Goal: Check status: Check status

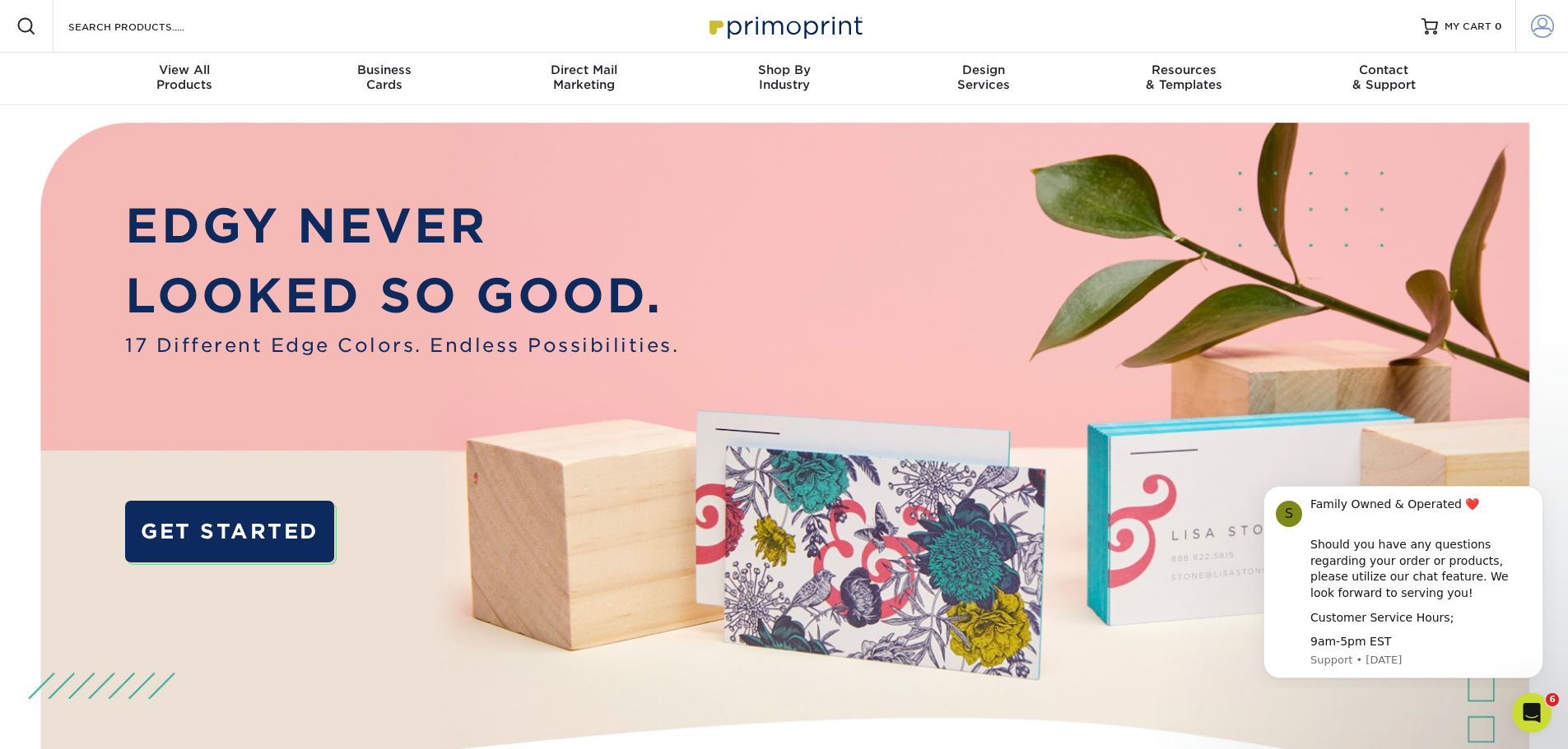
click at [1539, 29] on span at bounding box center [1542, 26] width 23 height 23
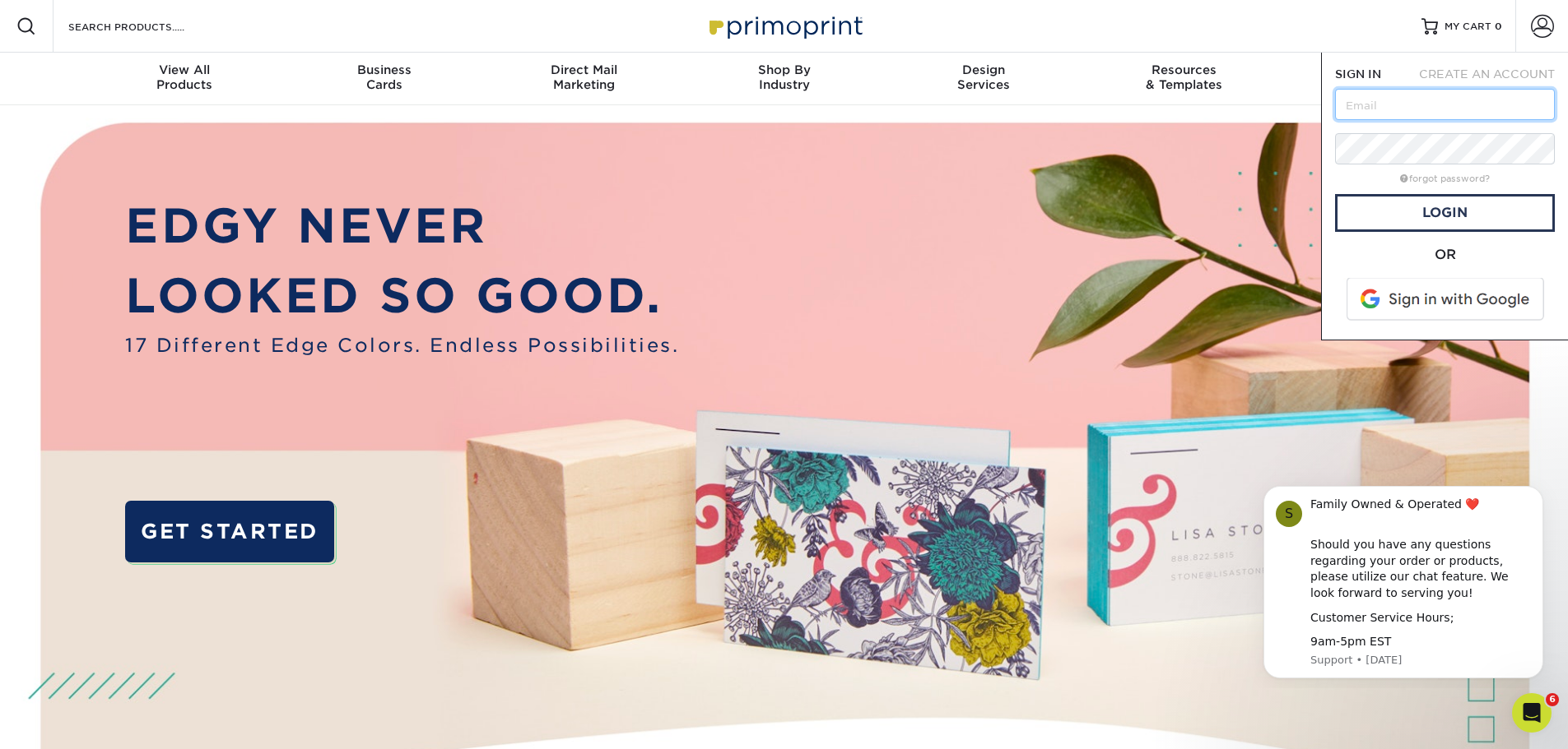
click at [1485, 107] on input "text" at bounding box center [1445, 104] width 220 height 31
type input "[EMAIL_ADDRESS][DOMAIN_NAME]"
click at [1436, 224] on link "Login" at bounding box center [1445, 213] width 220 height 38
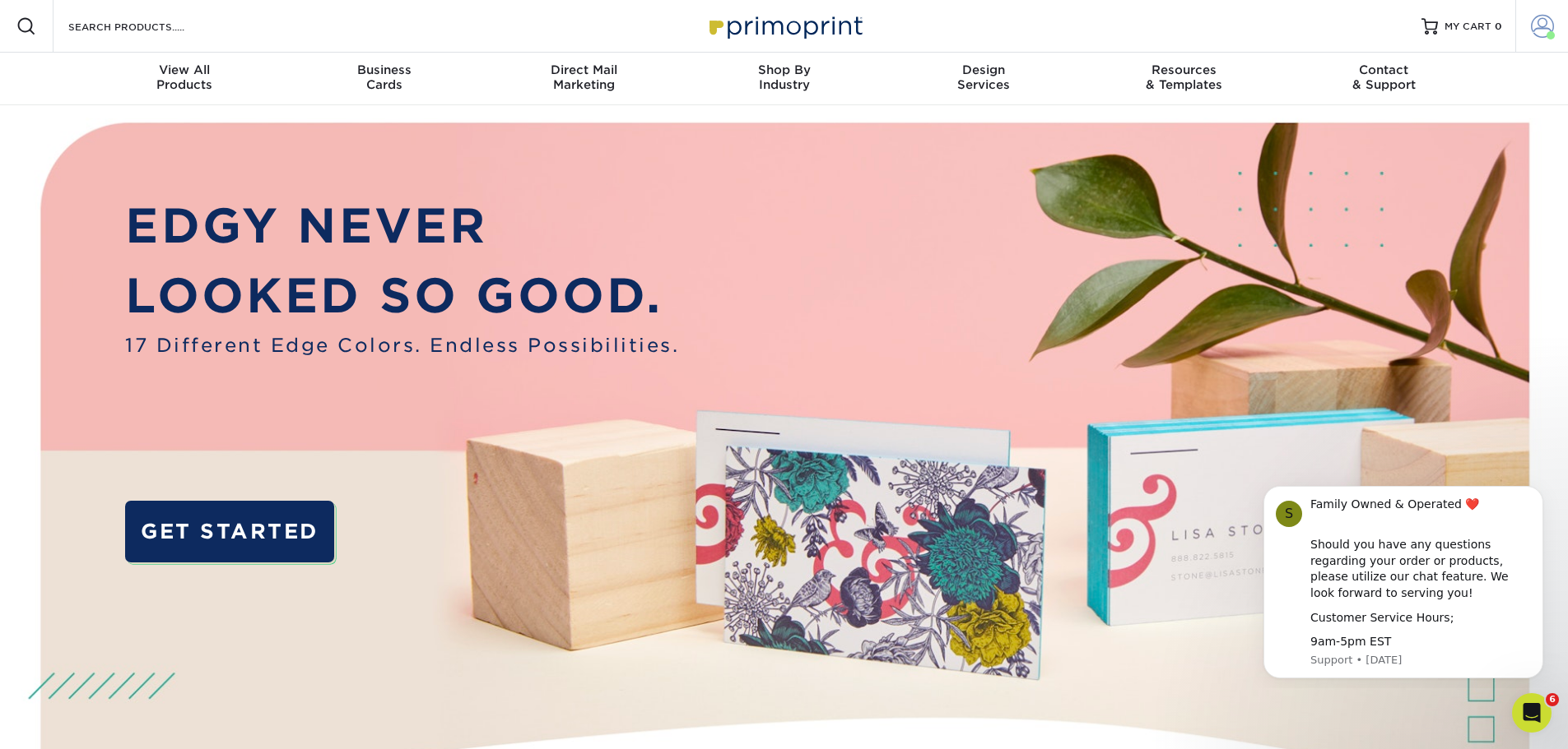
click at [1549, 37] on span at bounding box center [1550, 35] width 9 height 9
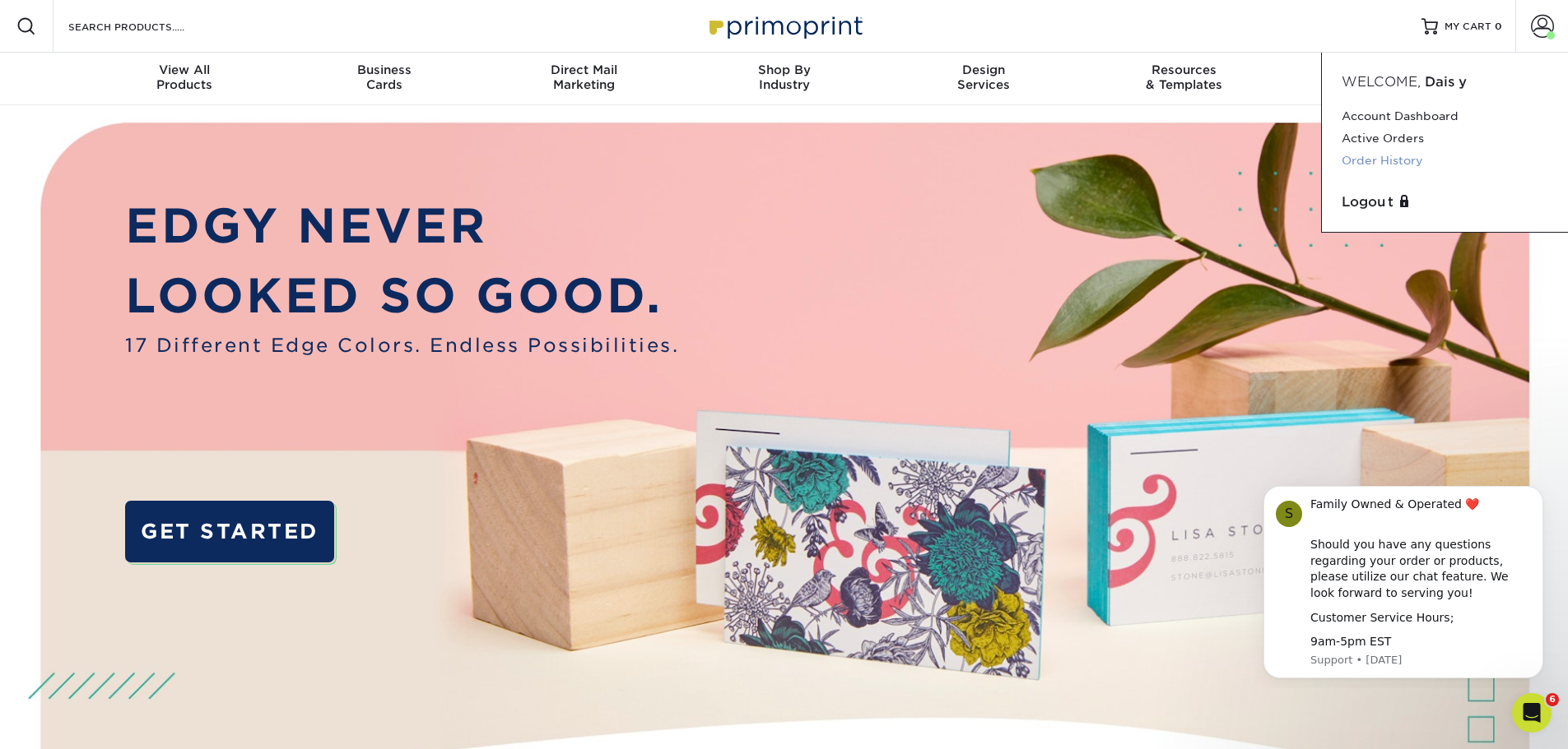
click at [1393, 161] on link "Order History" at bounding box center [1445, 160] width 206 height 22
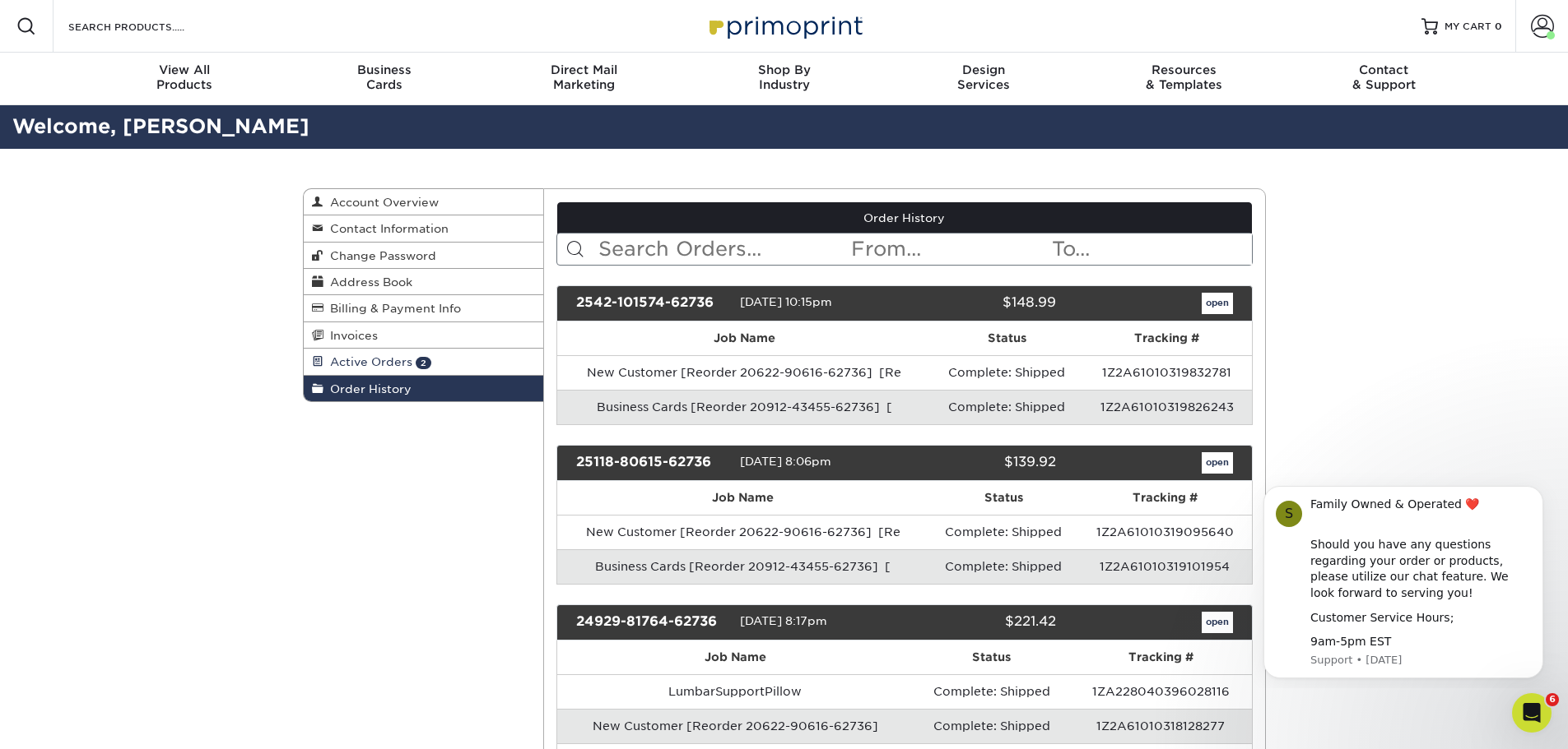
click at [396, 355] on link "Active Orders 2" at bounding box center [424, 362] width 240 height 26
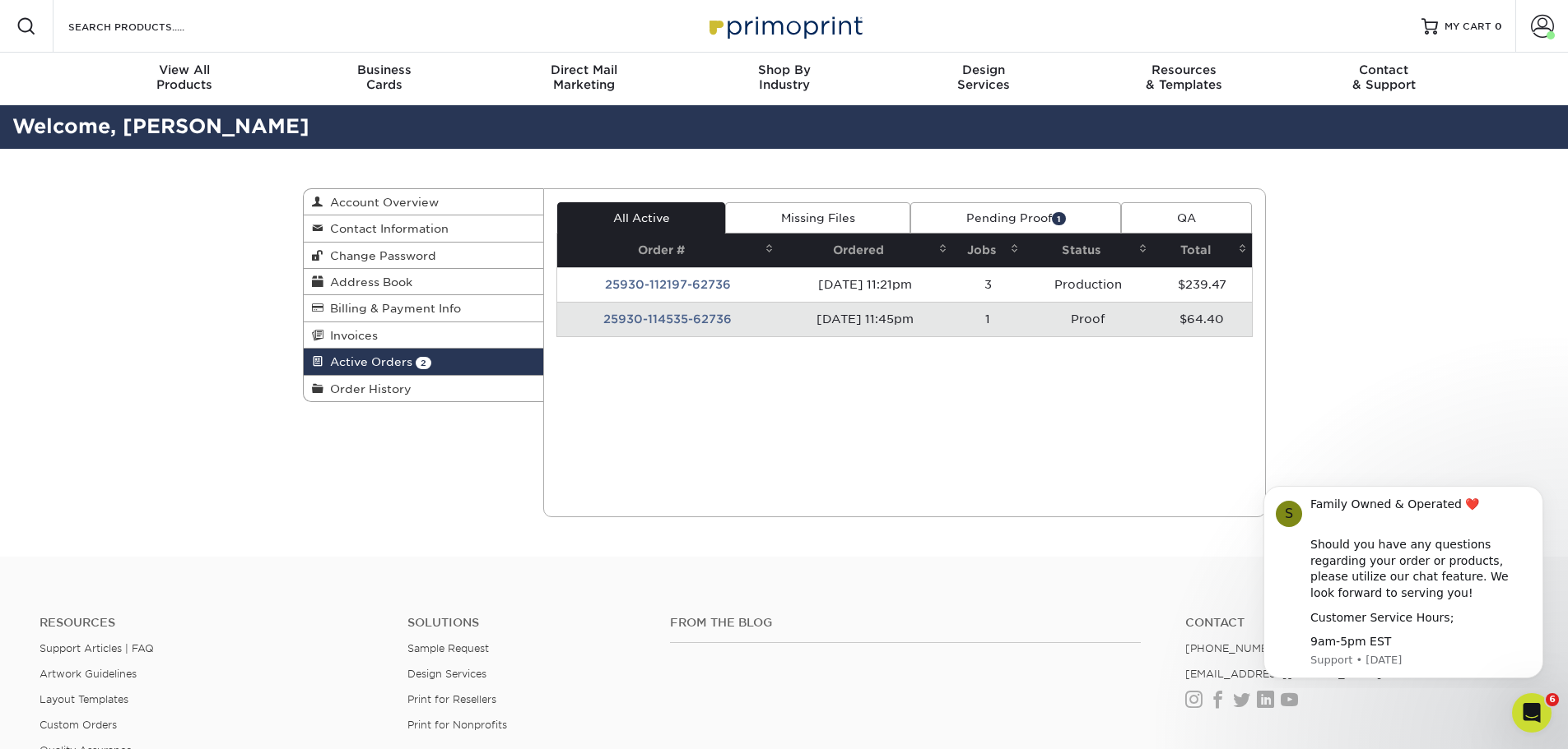
click at [759, 324] on td "25930-114535-62736" at bounding box center [668, 319] width 221 height 35
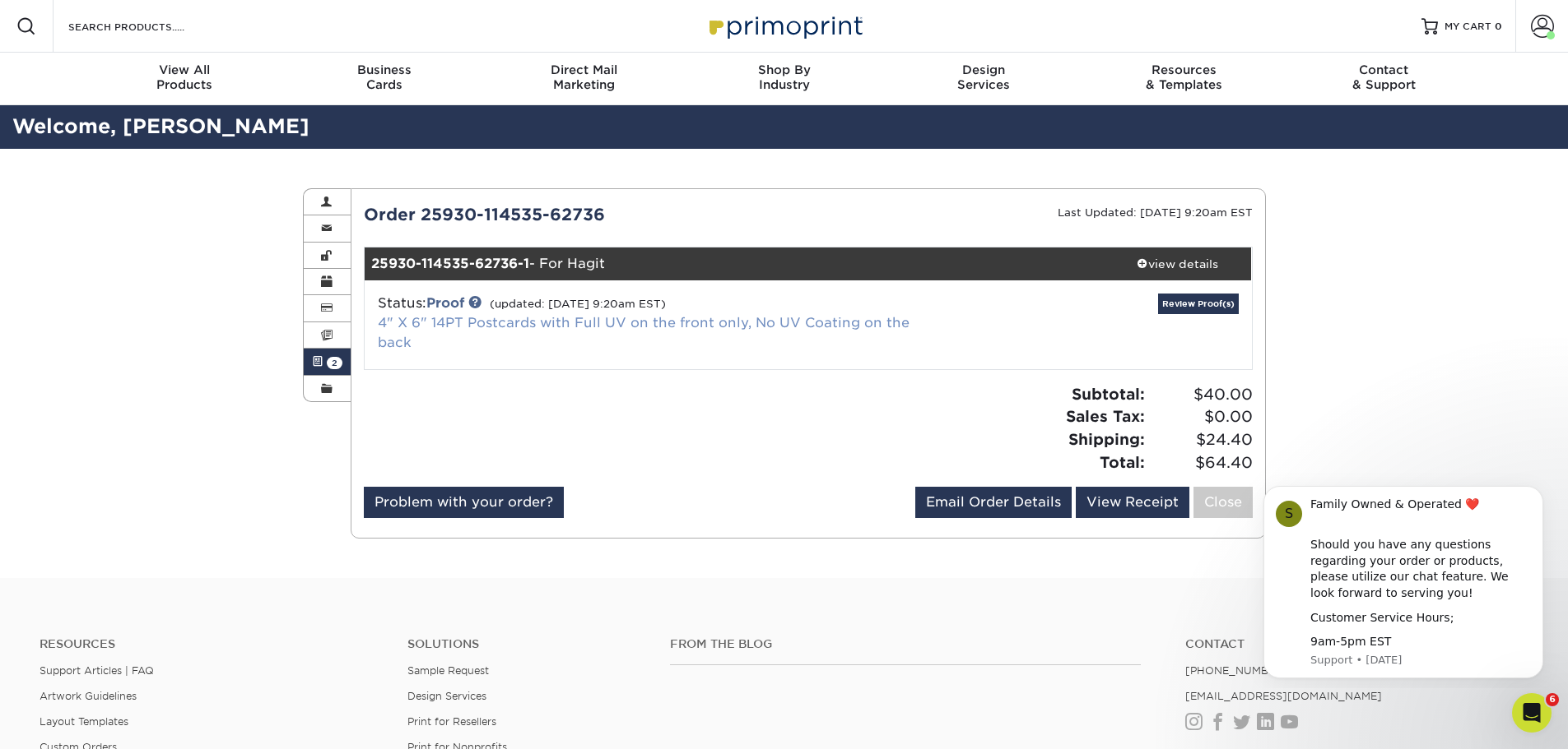
click at [843, 317] on link "4" X 6" 14PT Postcards with Full UV on the front only, No UV Coating on the back" at bounding box center [643, 332] width 532 height 35
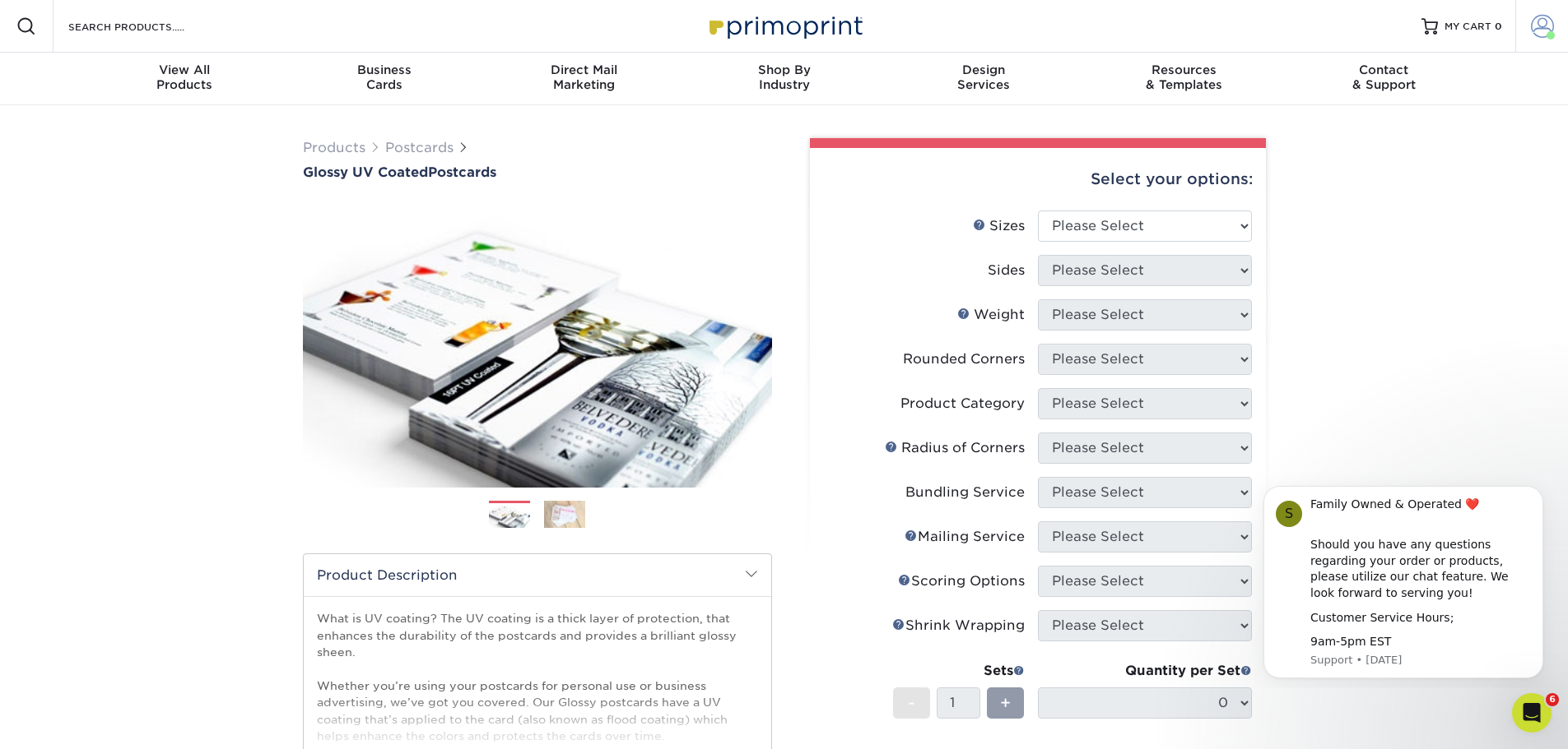
click at [1556, 16] on link "Account" at bounding box center [1542, 26] width 53 height 53
click at [1436, 114] on link "Account Dashboard" at bounding box center [1445, 115] width 206 height 22
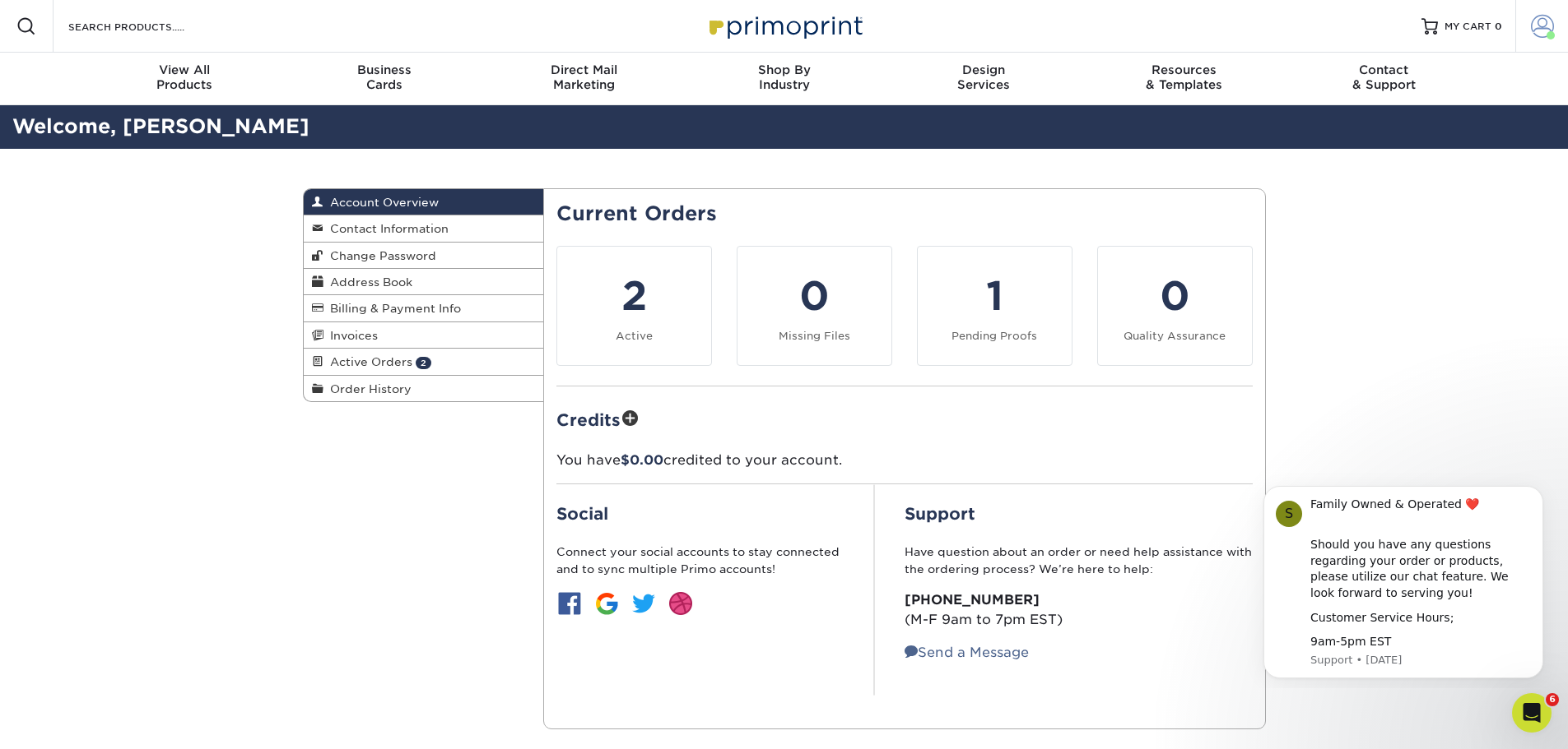
click at [1540, 28] on span at bounding box center [1542, 26] width 23 height 23
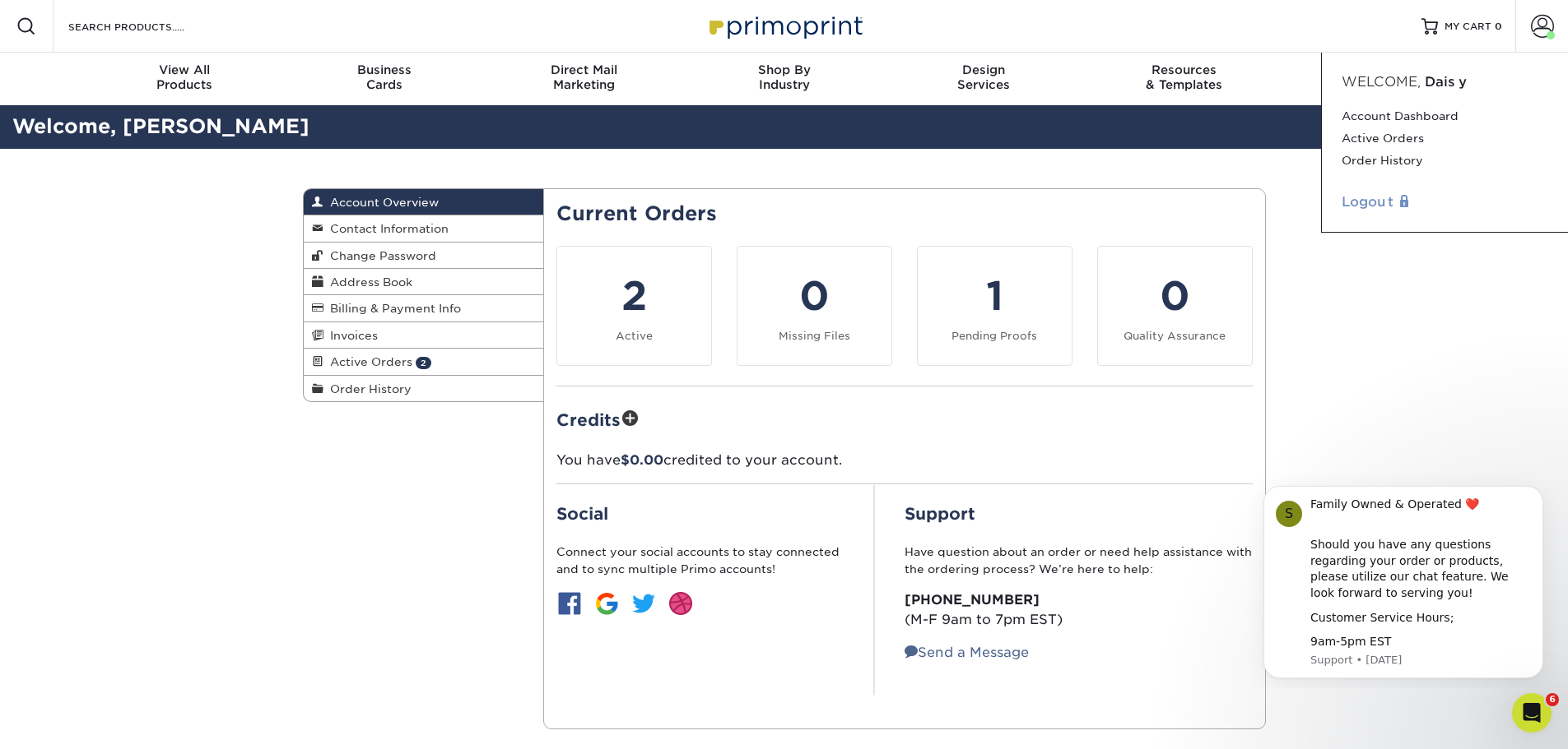
click at [1352, 205] on link "Logout" at bounding box center [1445, 202] width 206 height 20
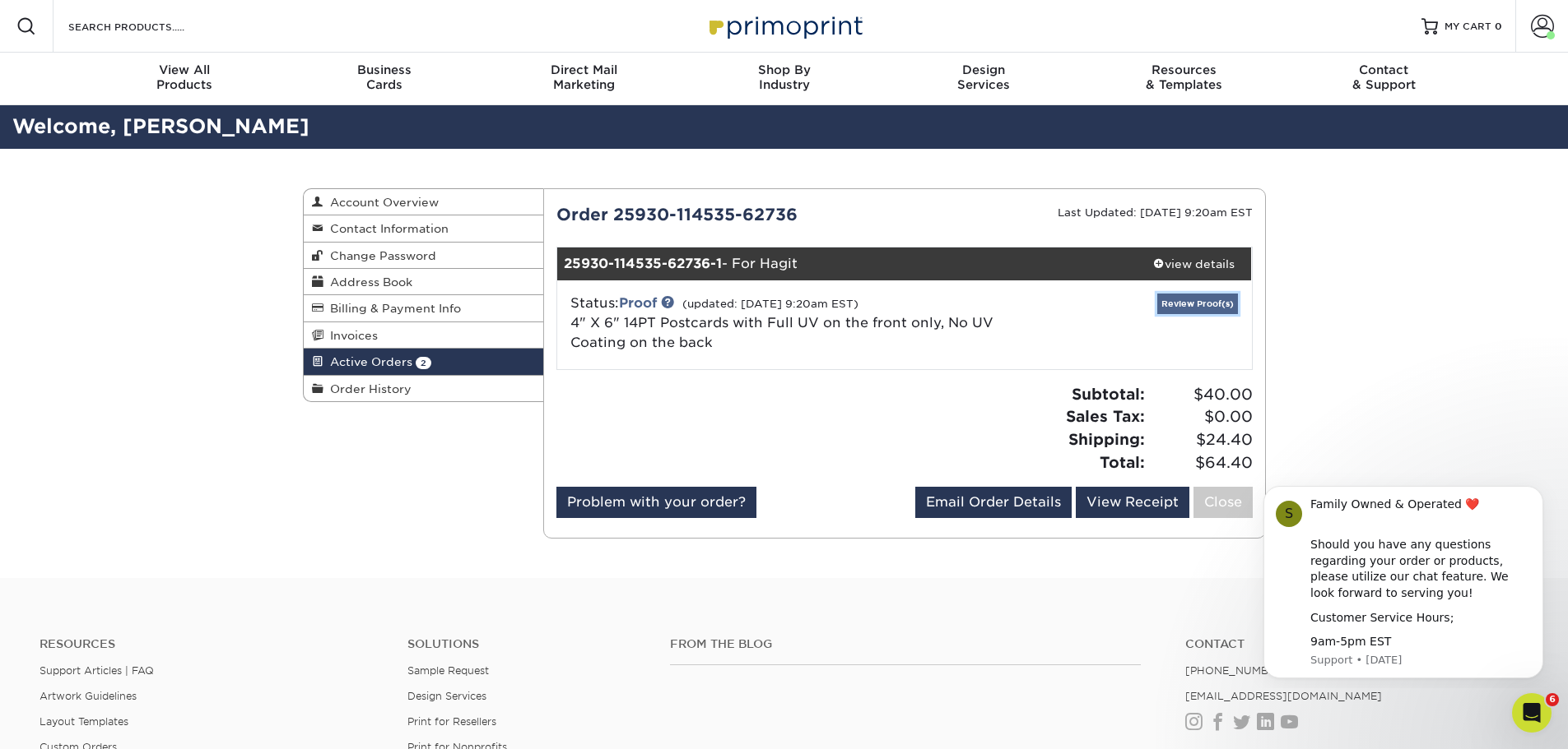
click at [1214, 302] on link "Review Proof(s)" at bounding box center [1197, 304] width 80 height 21
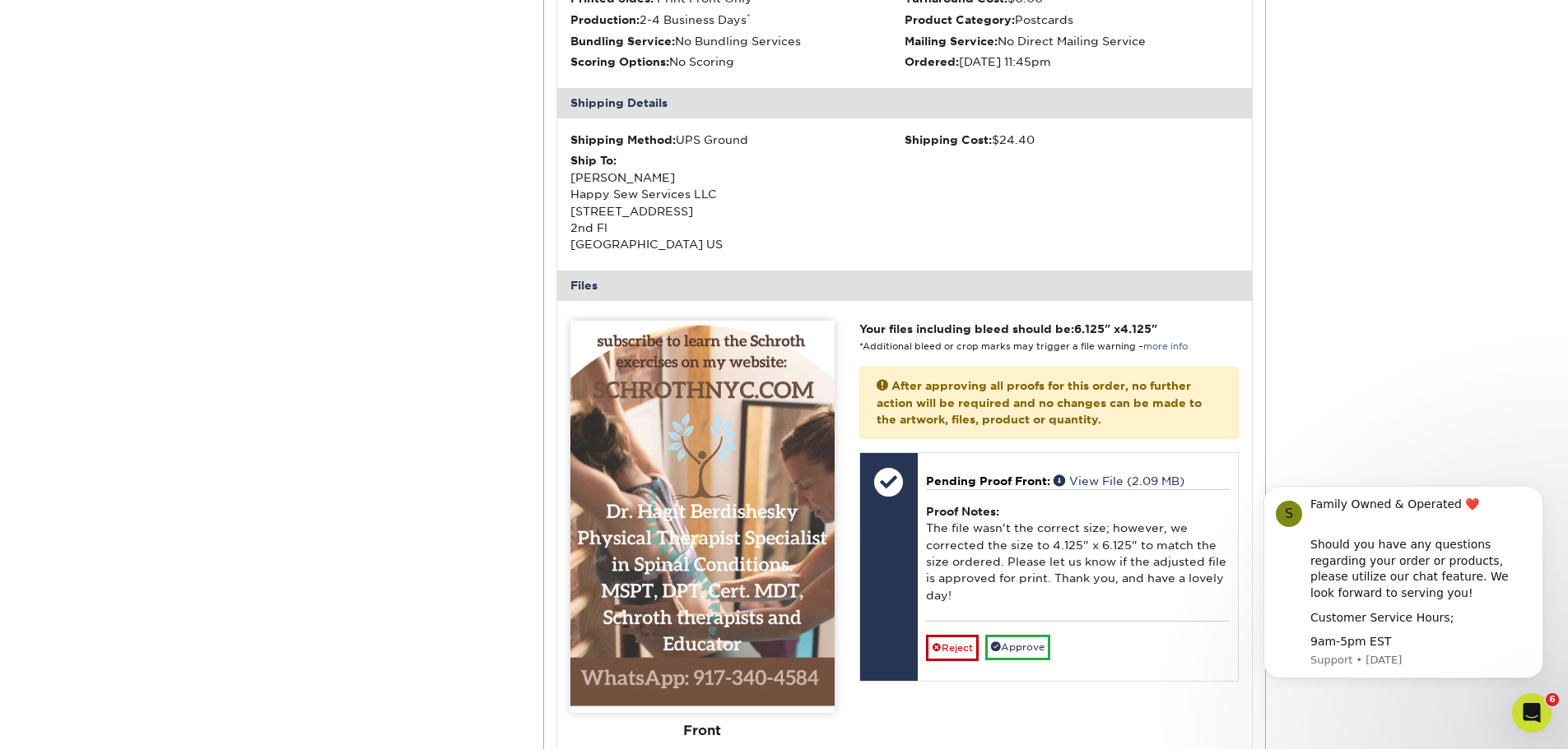
scroll to position [494, 0]
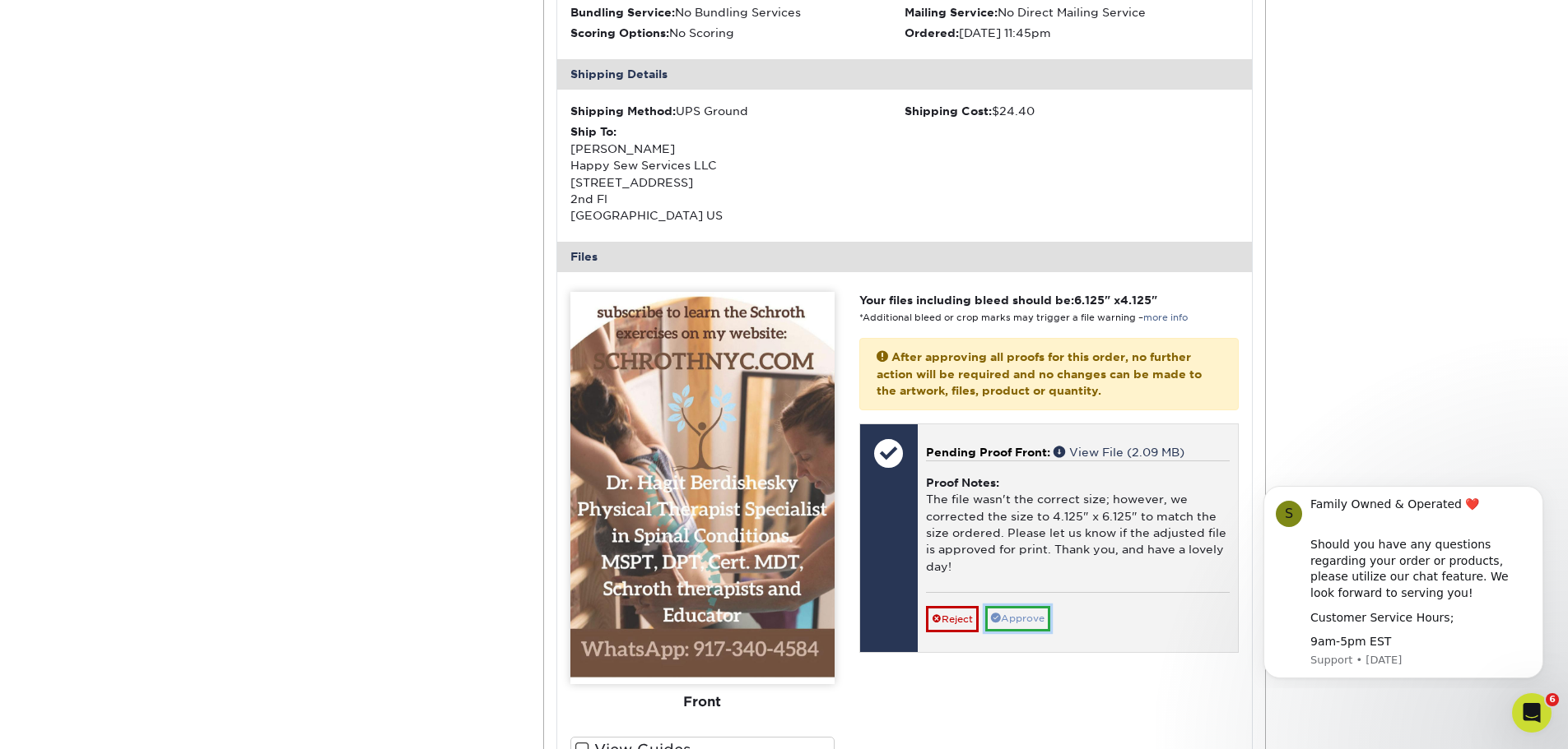
click at [1031, 626] on link "Approve" at bounding box center [1017, 618] width 65 height 26
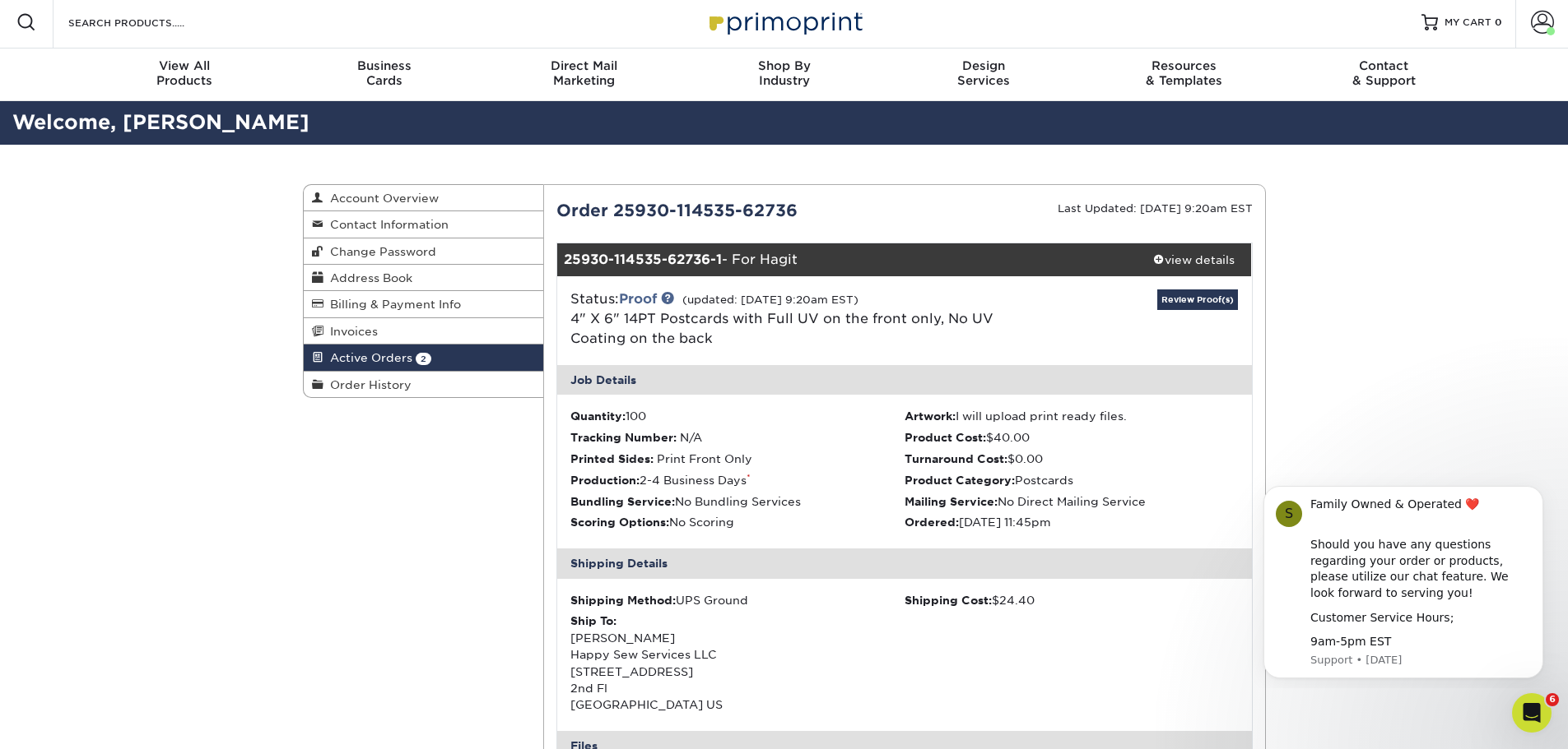
scroll to position [0, 0]
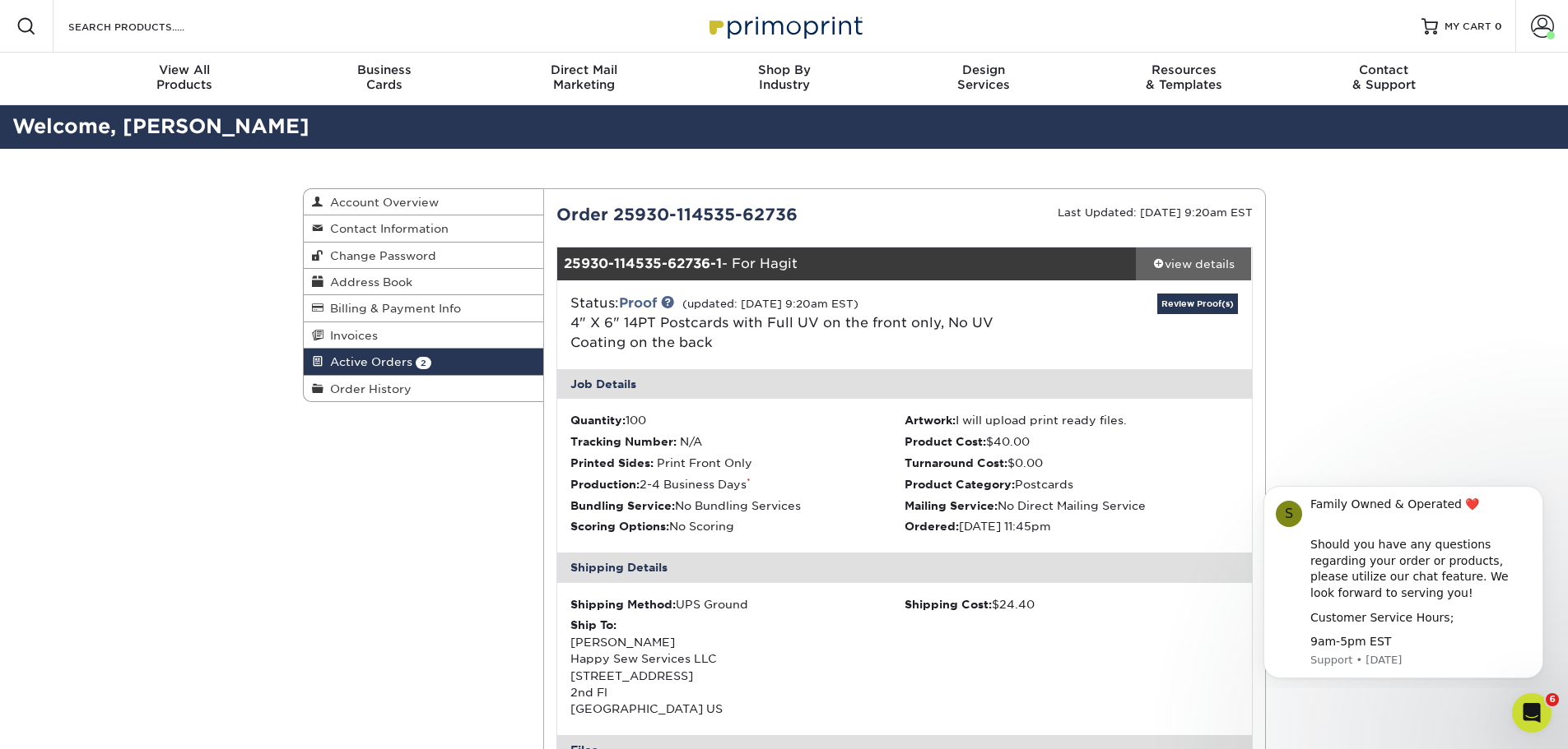
click at [1186, 263] on div "view details" at bounding box center [1193, 263] width 116 height 16
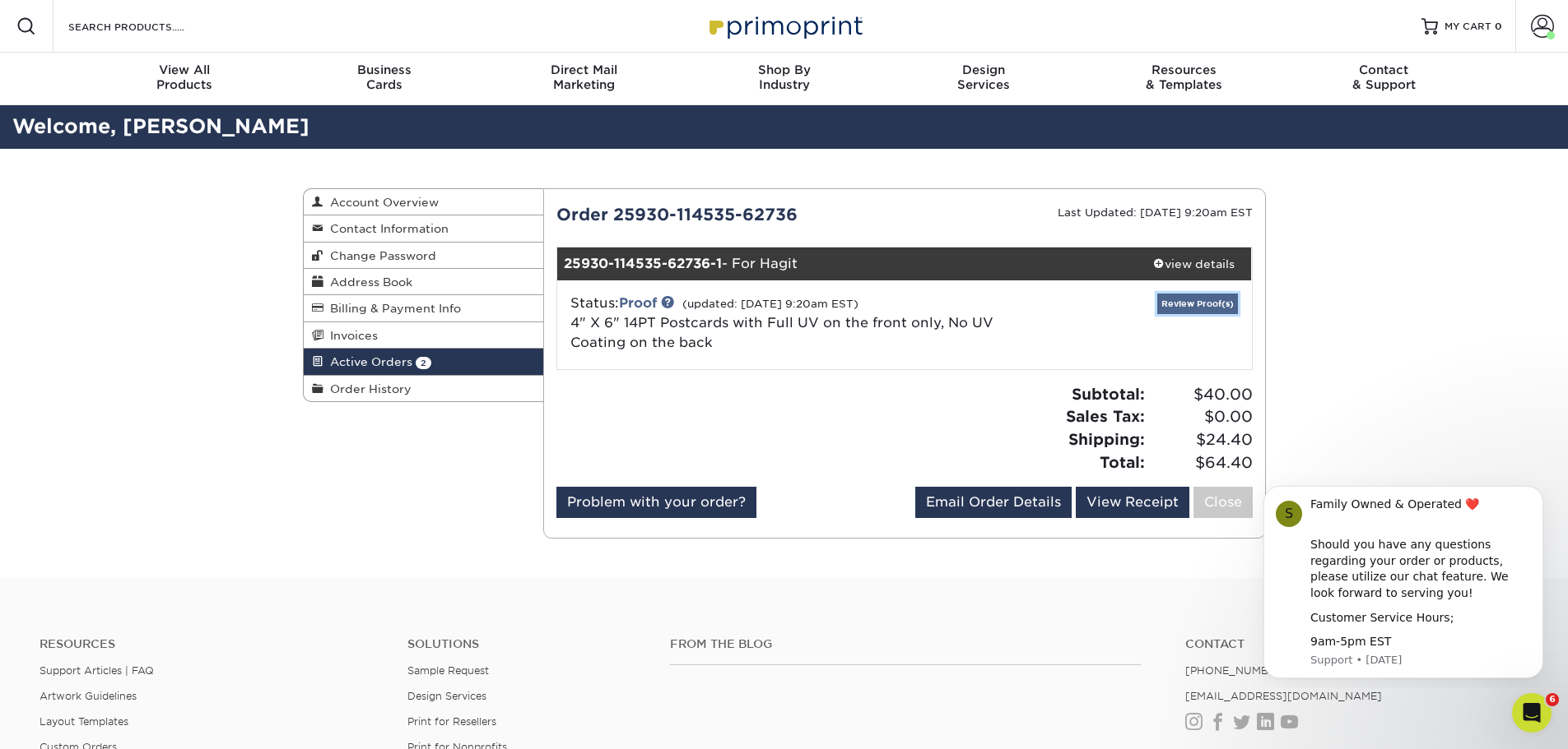
click at [1210, 310] on link "Review Proof(s)" at bounding box center [1197, 304] width 80 height 21
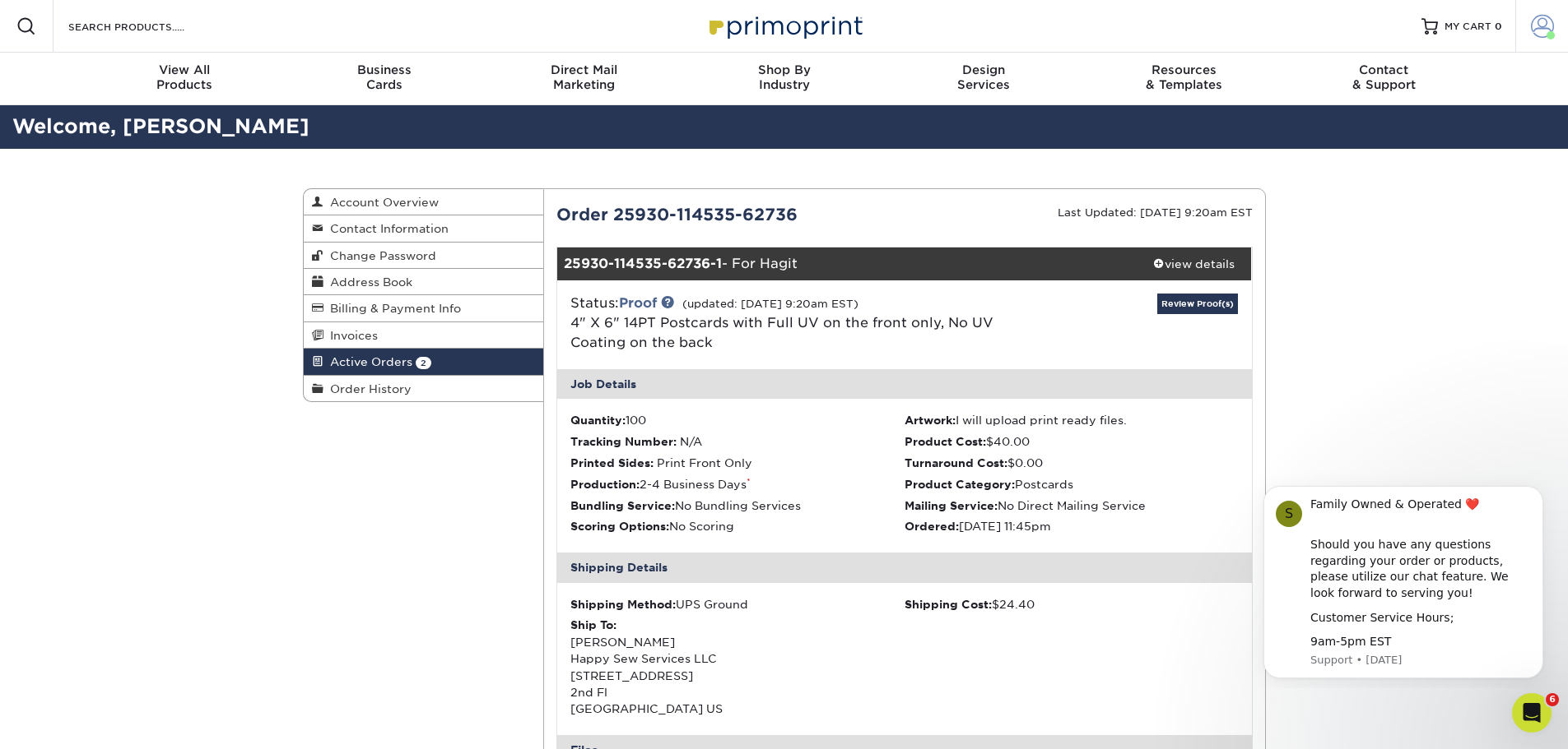
click at [1543, 20] on span at bounding box center [1542, 26] width 23 height 23
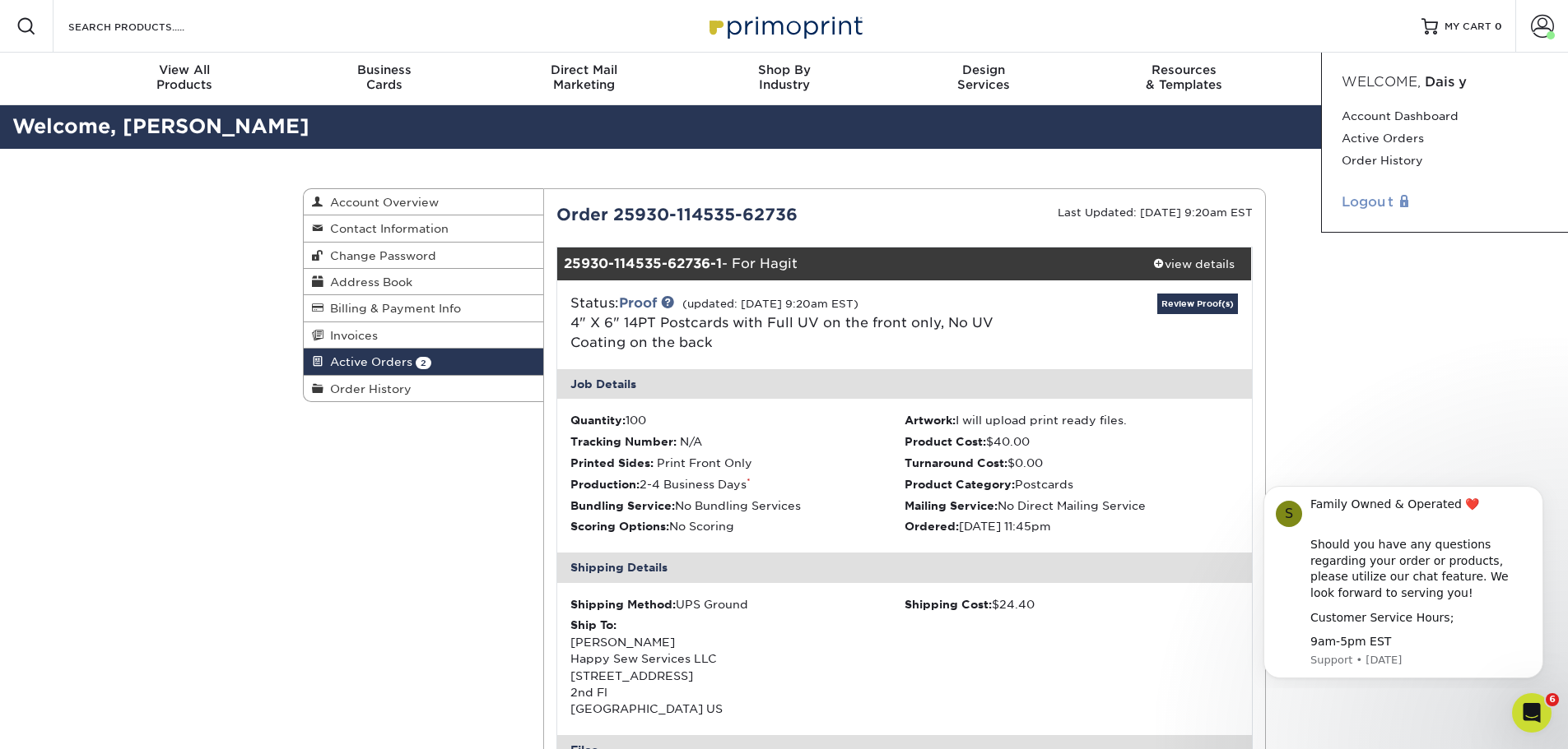
click at [1361, 198] on link "Logout" at bounding box center [1445, 202] width 206 height 20
